Goal: Find specific page/section: Find specific page/section

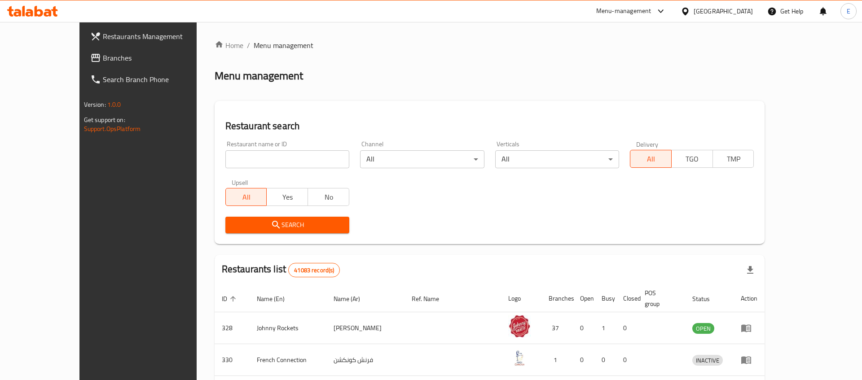
click at [276, 156] on input "search" at bounding box center [287, 159] width 124 height 18
type input "[PERSON_NAME]"
click at [275, 219] on span "Search" at bounding box center [287, 224] width 110 height 11
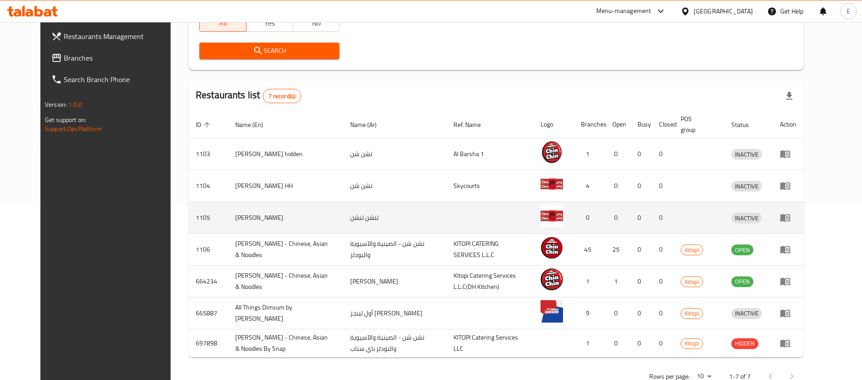
scroll to position [204, 0]
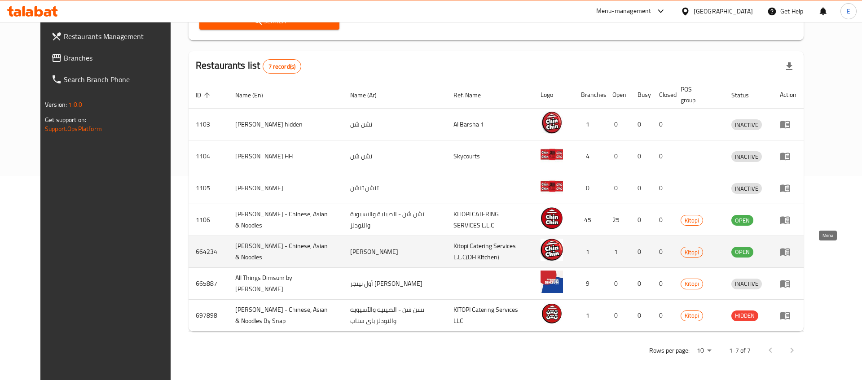
click at [796, 254] on link "enhanced table" at bounding box center [788, 251] width 17 height 11
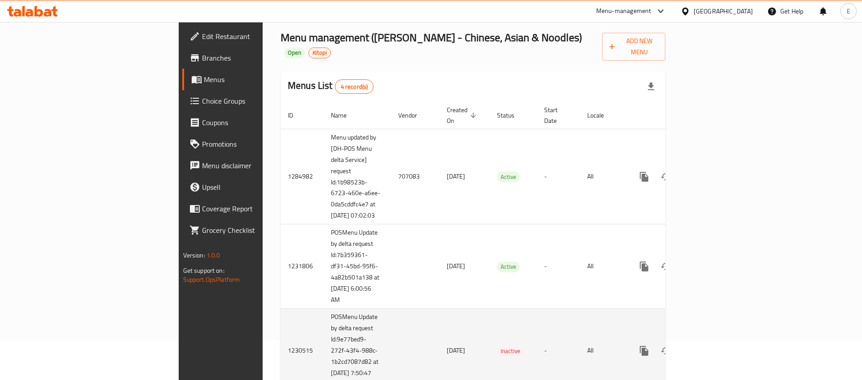
scroll to position [22, 0]
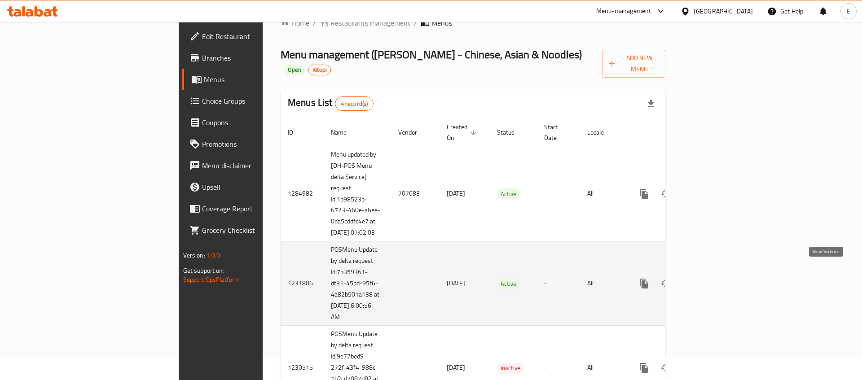
click at [714, 278] on icon "enhanced table" at bounding box center [708, 283] width 11 height 11
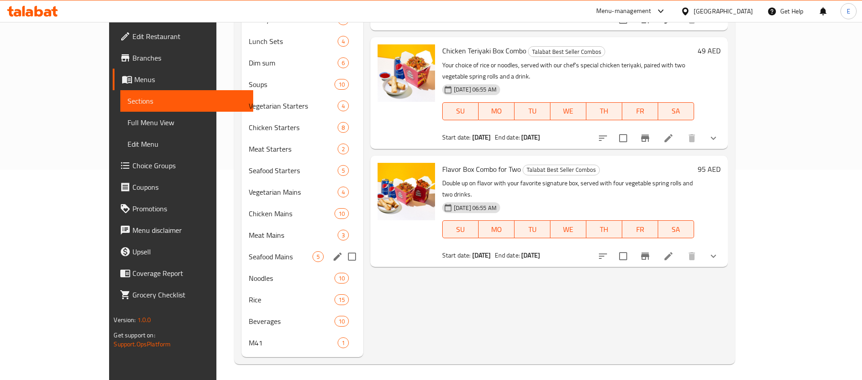
scroll to position [213, 0]
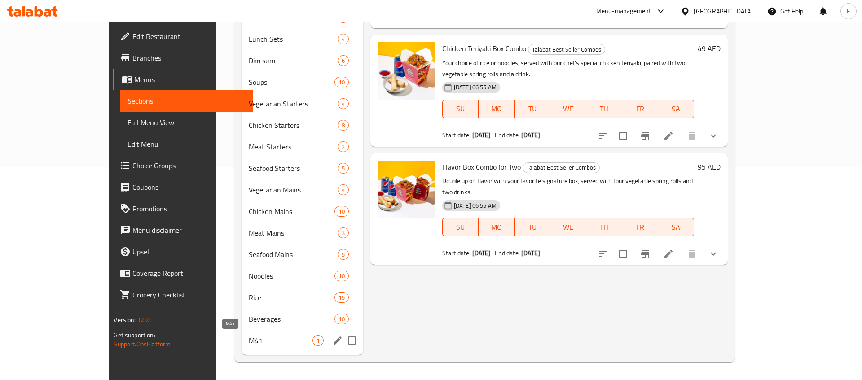
click at [274, 342] on span "M41" at bounding box center [280, 340] width 63 height 11
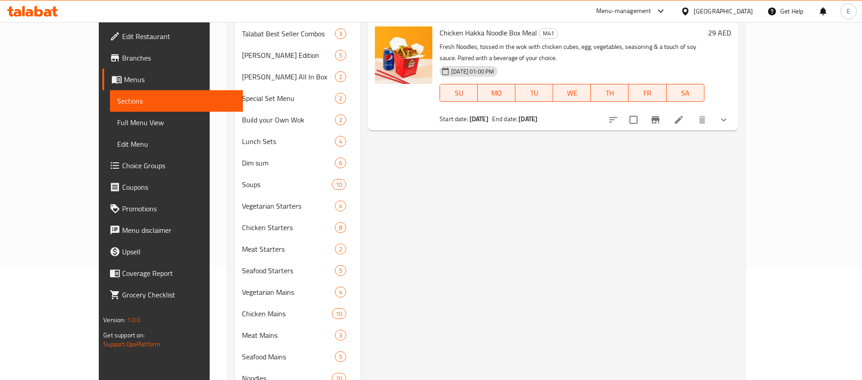
scroll to position [38, 0]
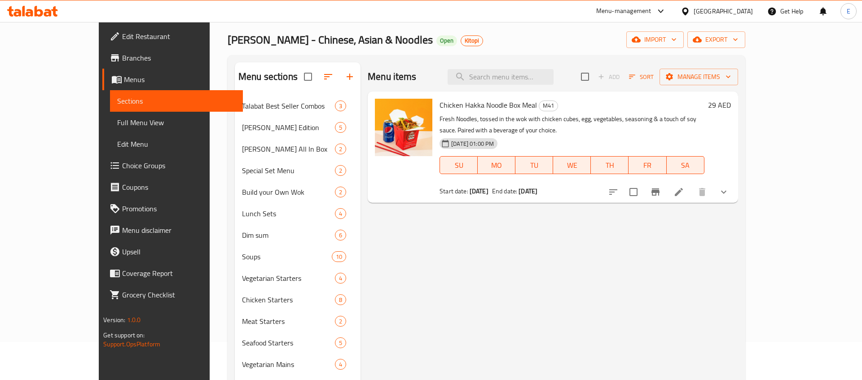
click at [734, 181] on button "show more" at bounding box center [724, 192] width 22 height 22
